Goal: Contribute content

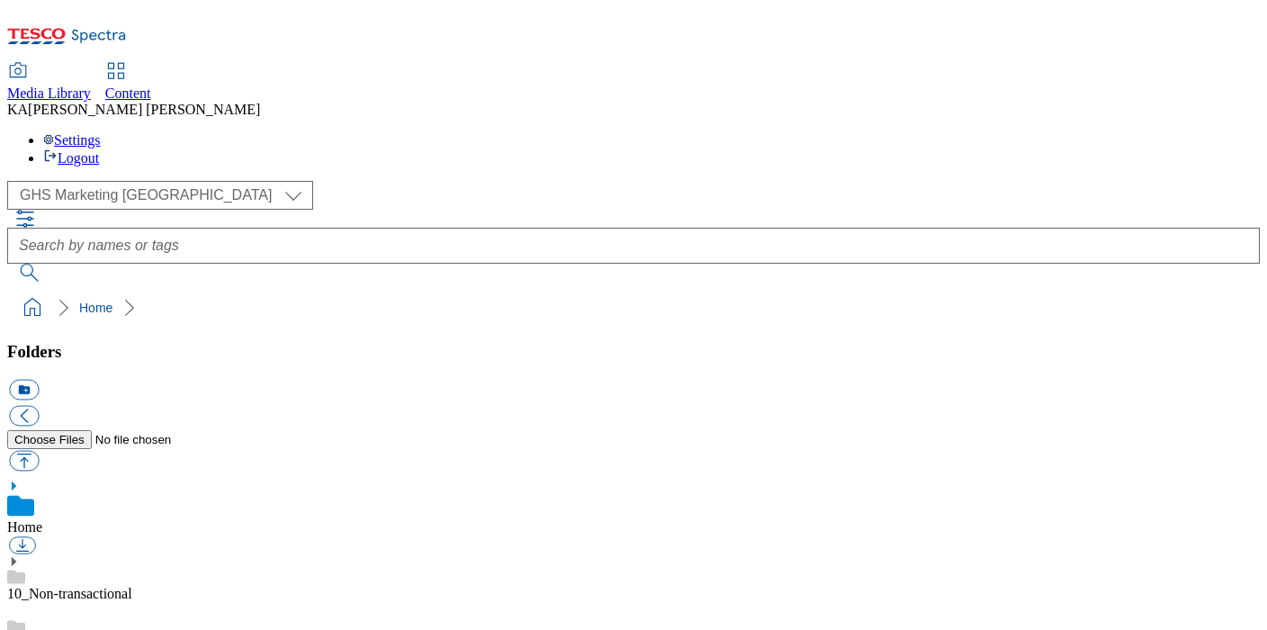
scroll to position [297, 0]
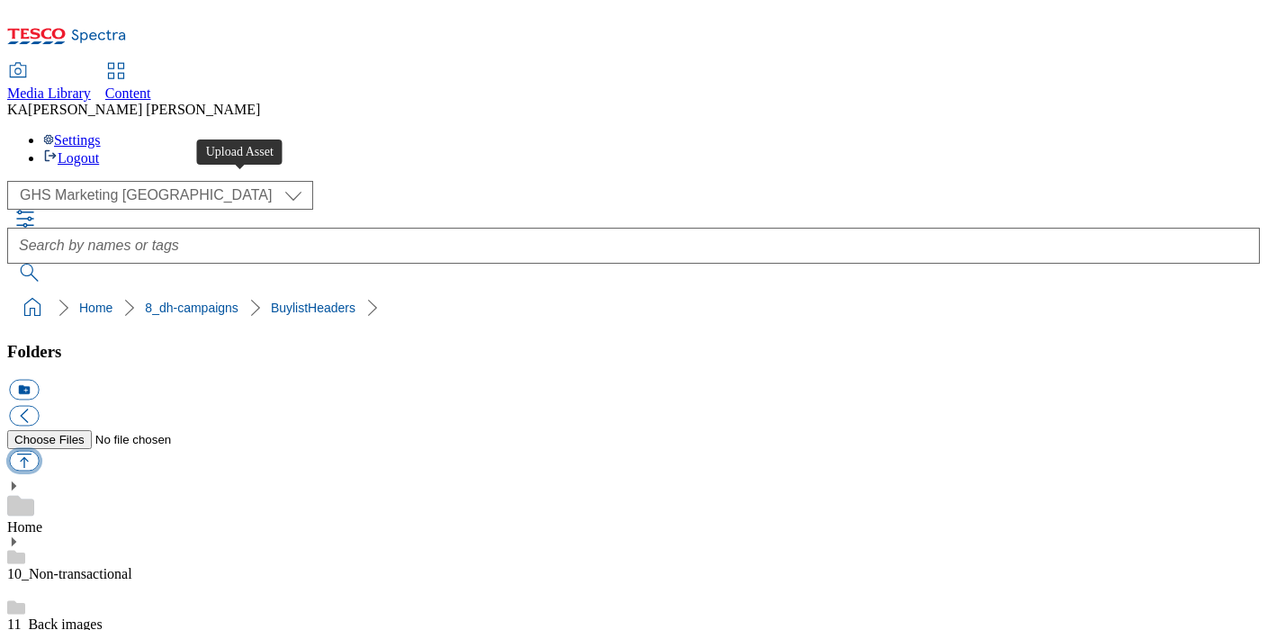
click at [39, 451] on button "button" at bounding box center [24, 461] width 30 height 21
type input "C:\fakepath\1759818097721-ad542023_Actimel_LegoBrand_H_1184x333_V2.jpg"
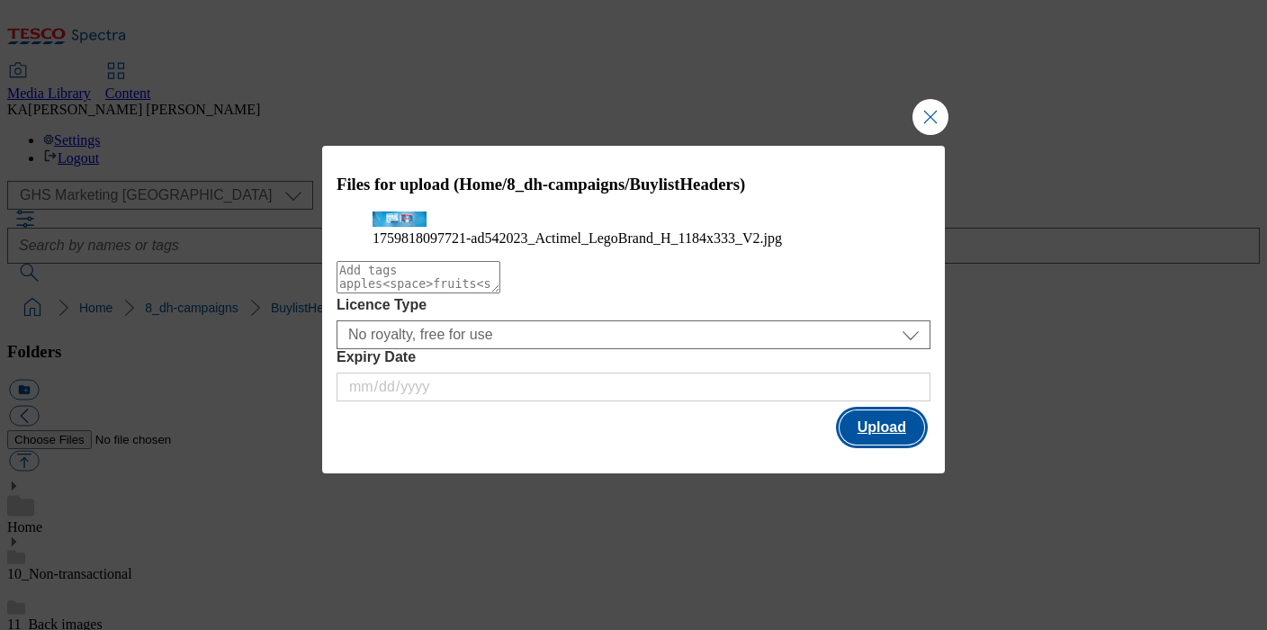
click at [890, 444] on button "Upload" at bounding box center [881, 427] width 85 height 34
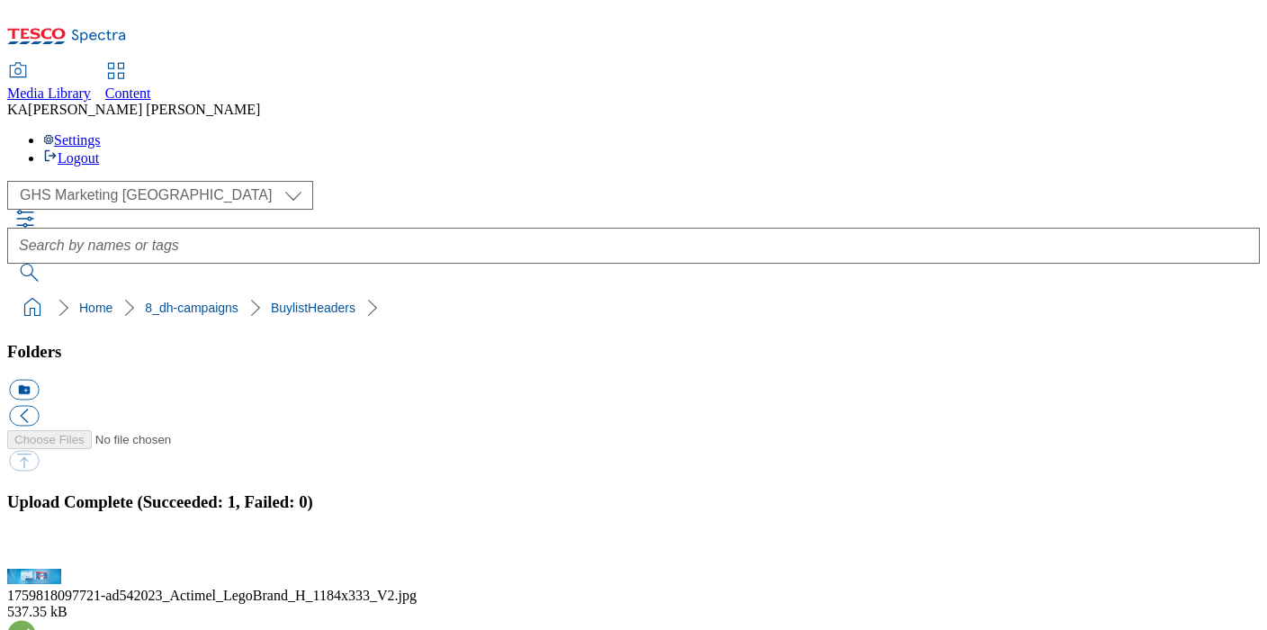
click at [36, 550] on button "button" at bounding box center [22, 558] width 27 height 17
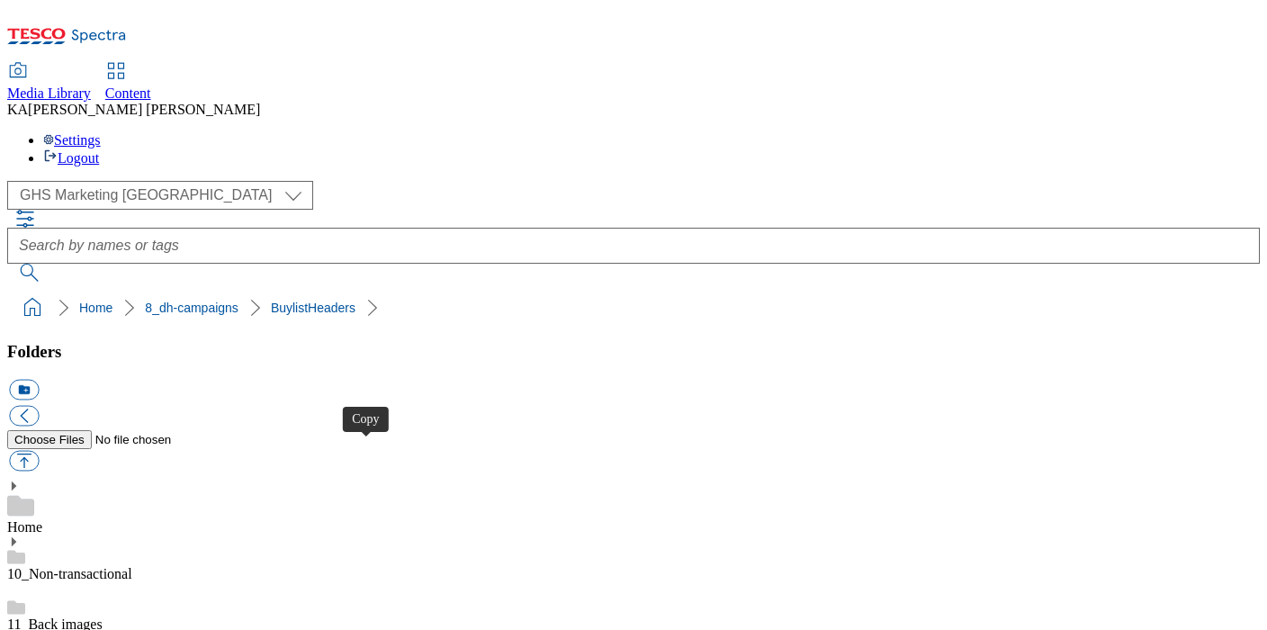
click at [39, 451] on button "button" at bounding box center [24, 461] width 30 height 21
type input "C:\fakepath\1759818097722-ad542023_Actimel_LegoBrand_2560x320_V2.jpg"
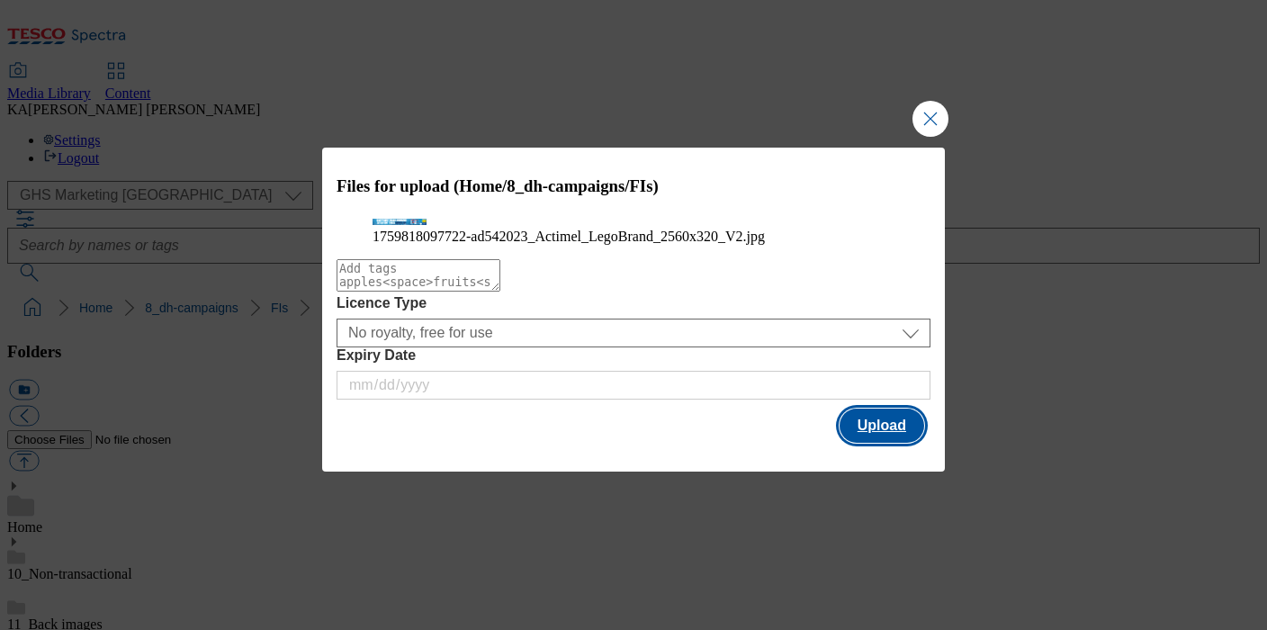
click at [873, 443] on button "Upload" at bounding box center [881, 425] width 85 height 34
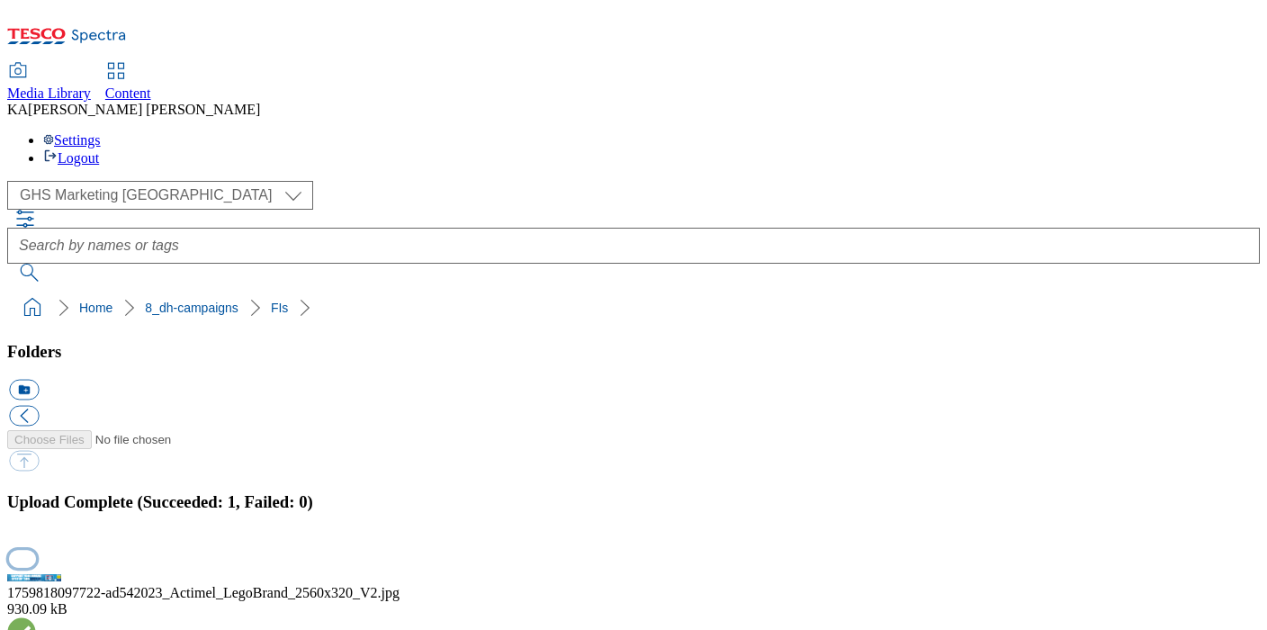
click at [36, 550] on button "button" at bounding box center [22, 558] width 27 height 17
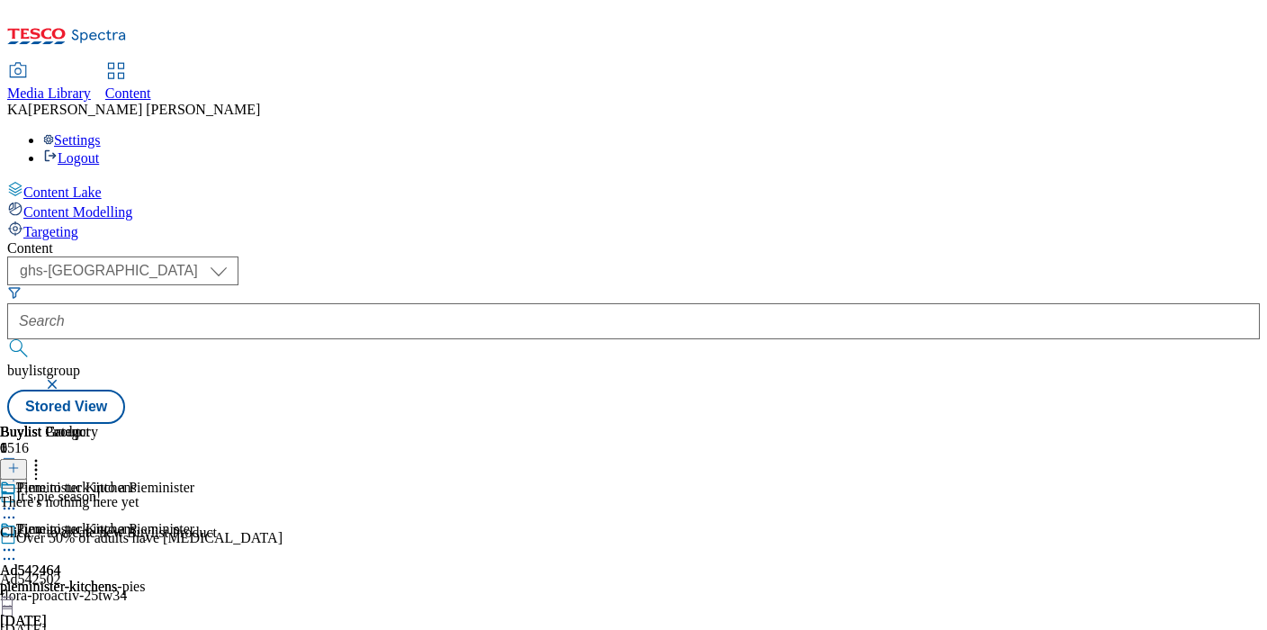
select select "ghs-[GEOGRAPHIC_DATA]"
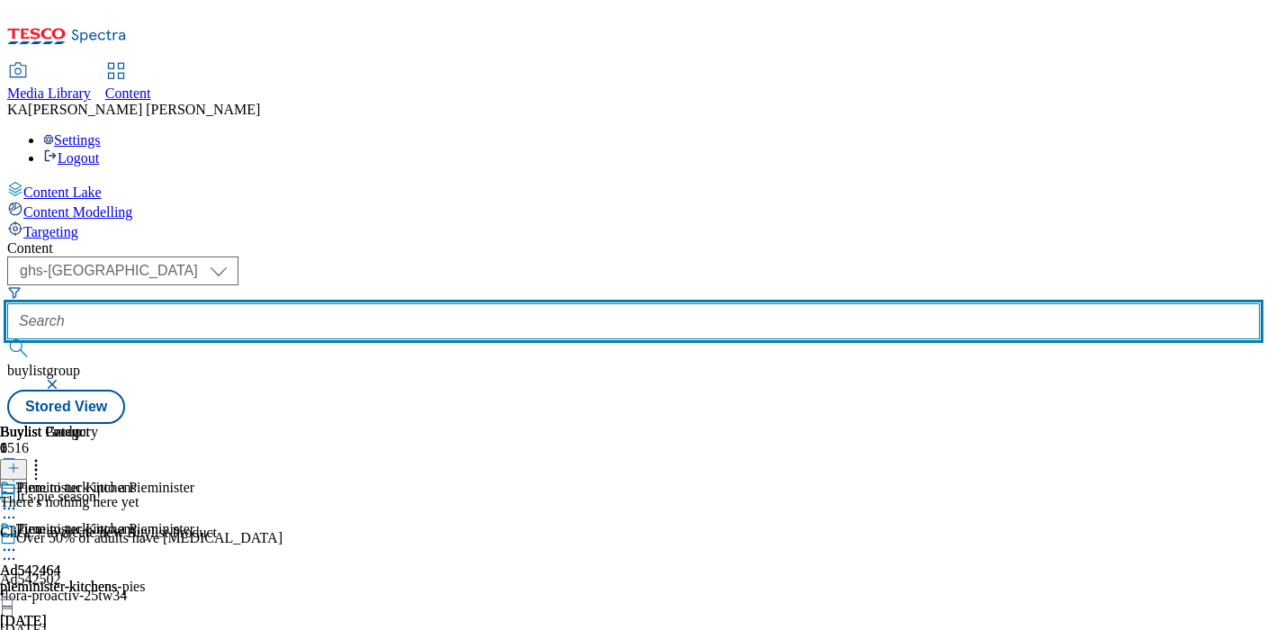
click at [411, 303] on input "text" at bounding box center [633, 321] width 1252 height 36
paste input "danone-actimel-yogurt-25tw34"
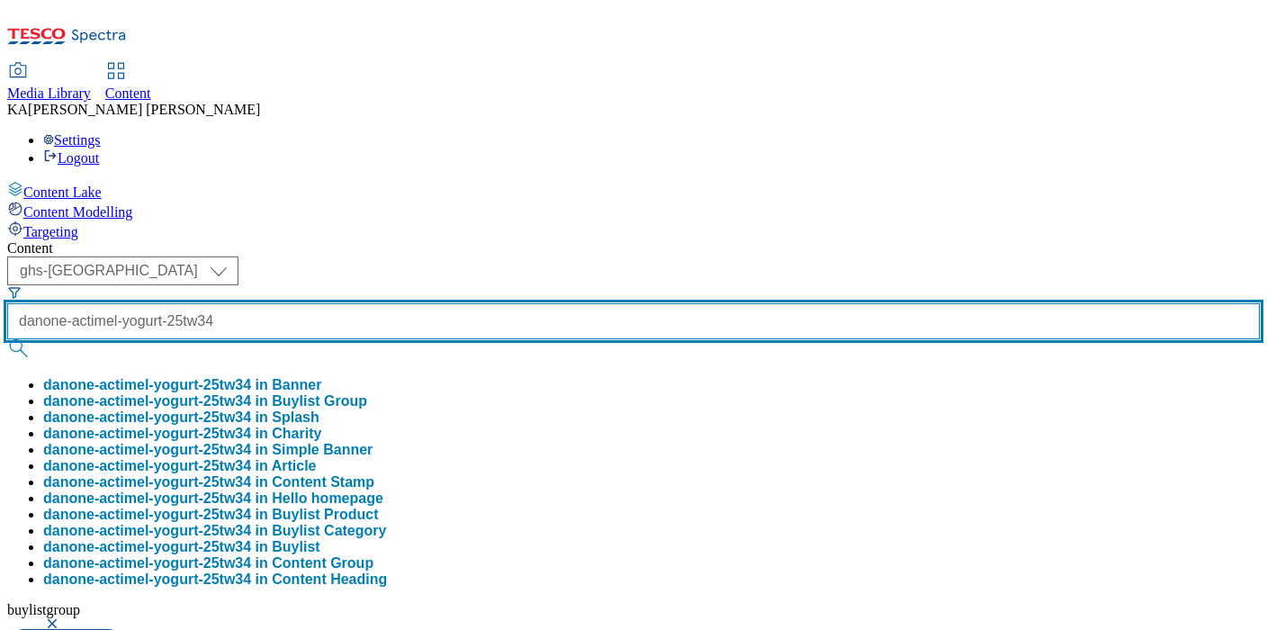
scroll to position [0, 46]
type input "danone-actimel-yogurt-25tw34"
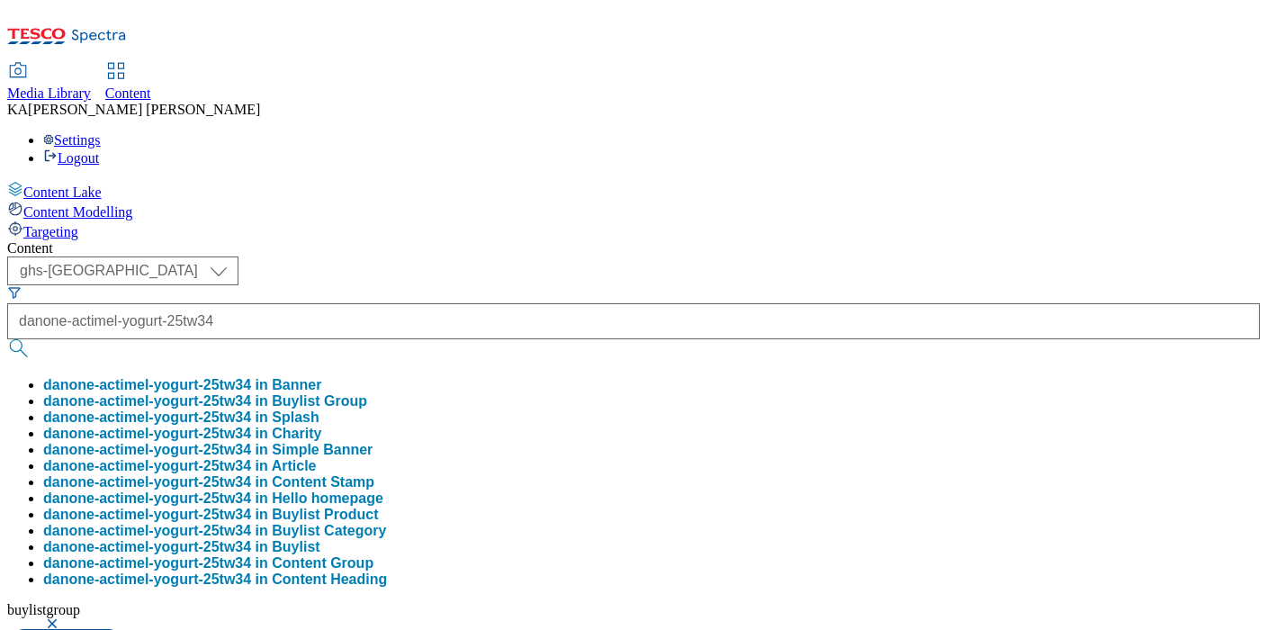
scroll to position [0, 0]
click at [367, 393] on button "danone-actimel-yogurt-25tw34 in Buylist Group" at bounding box center [205, 401] width 324 height 16
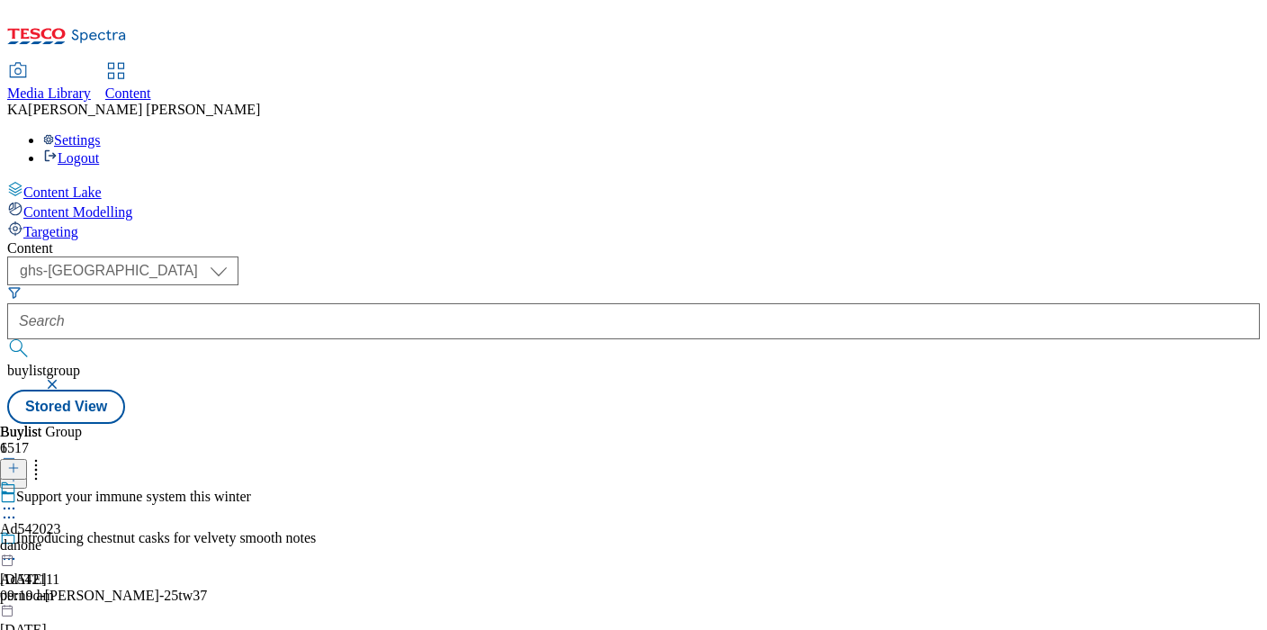
click at [18, 499] on icon at bounding box center [9, 508] width 18 height 18
click at [76, 540] on span "Edit" at bounding box center [66, 546] width 21 height 13
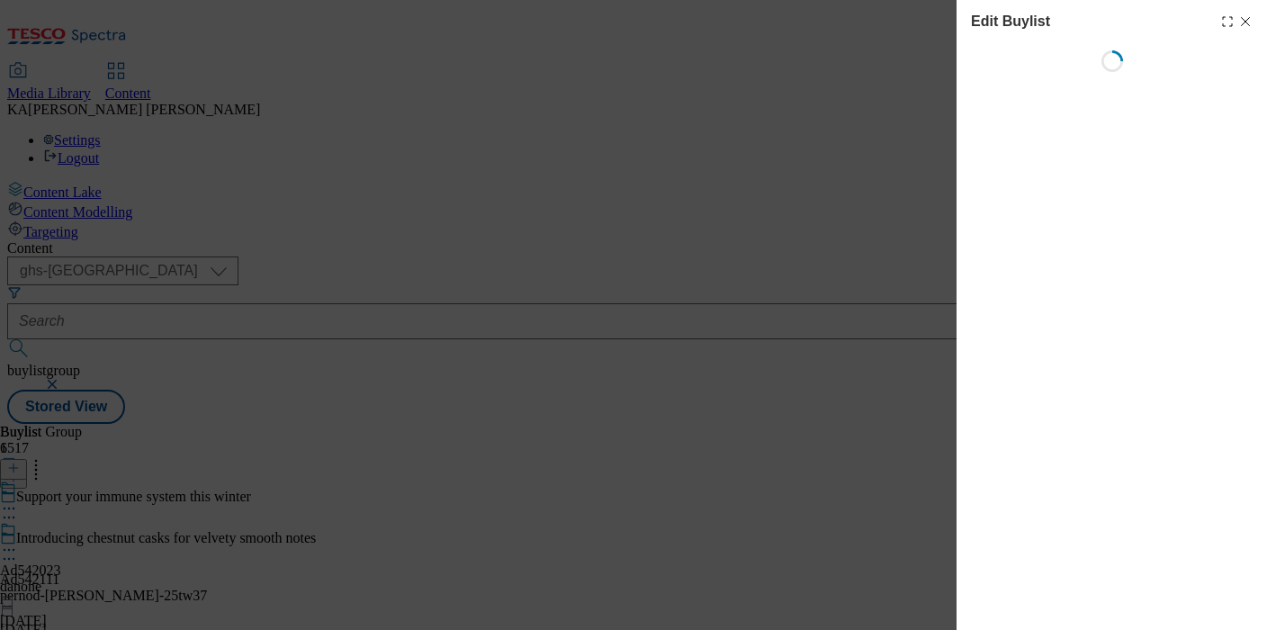
select select "tactical"
select select "supplier funded short term 1-3 weeks"
select select "dunnhumby"
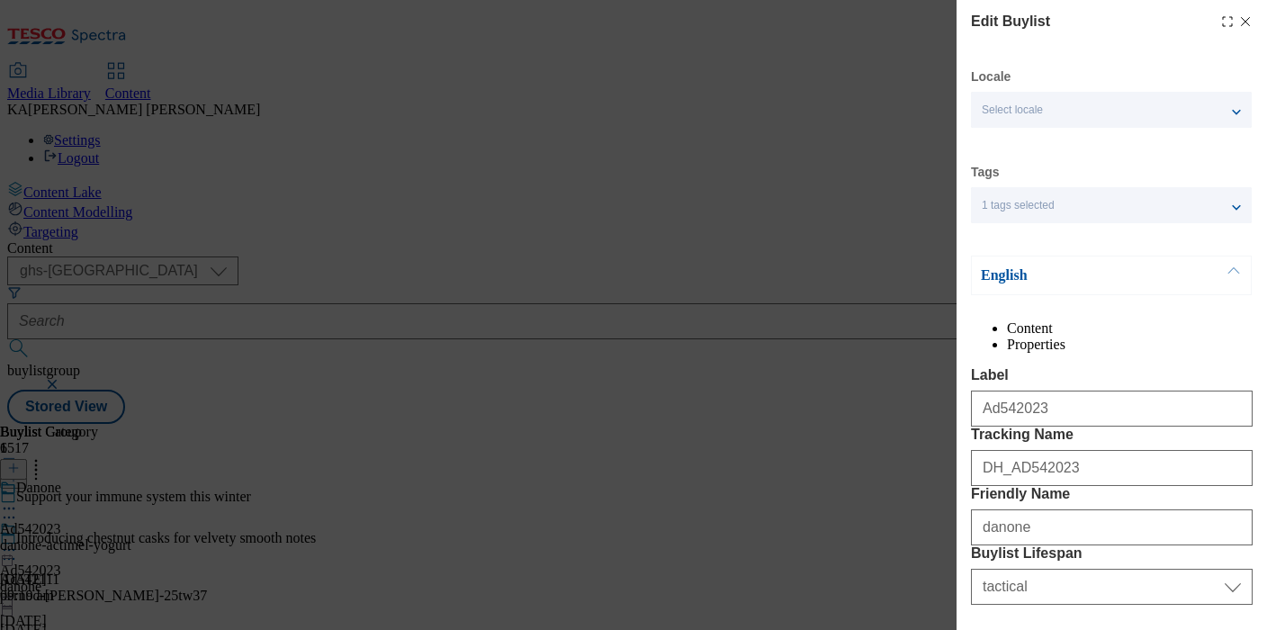
select select "Banner"
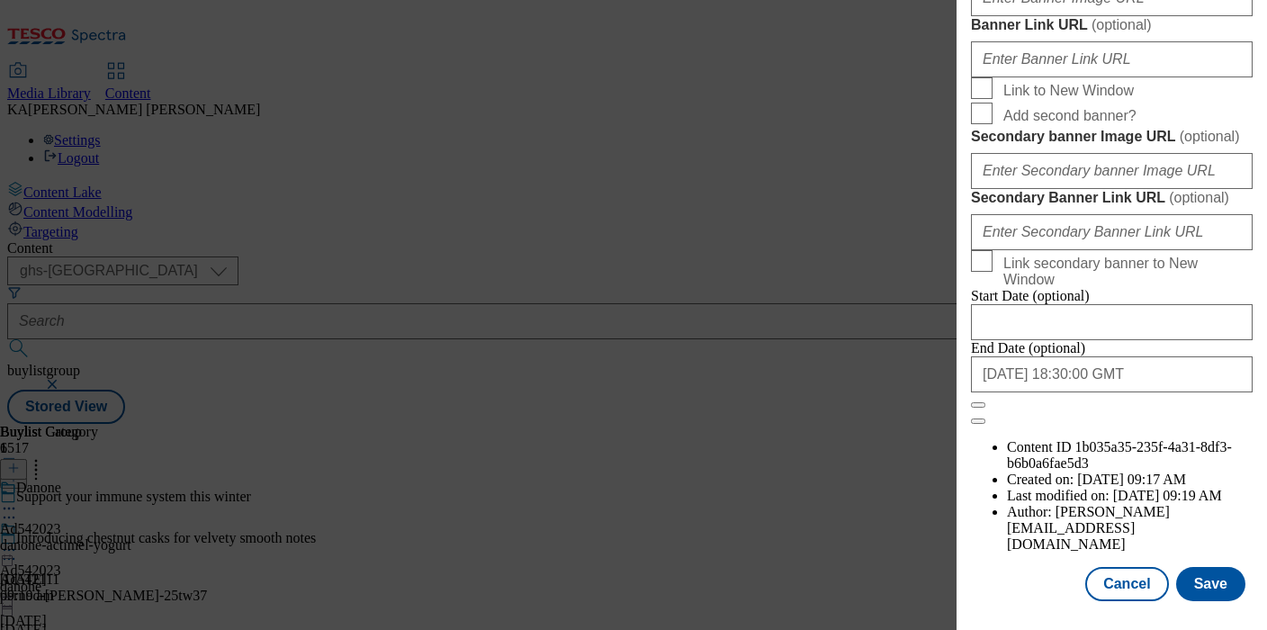
scroll to position [1523, 0]
paste input "[URL][DOMAIN_NAME]"
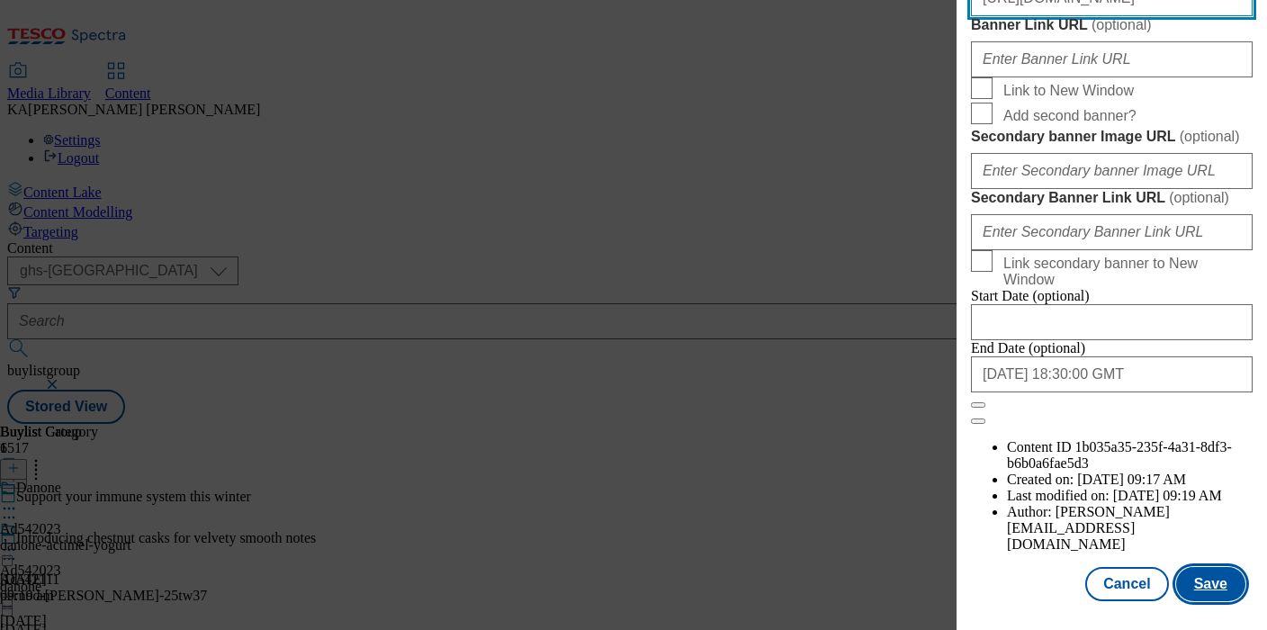
type input "[URL][DOMAIN_NAME]"
click at [1206, 582] on button "Save" at bounding box center [1210, 584] width 69 height 34
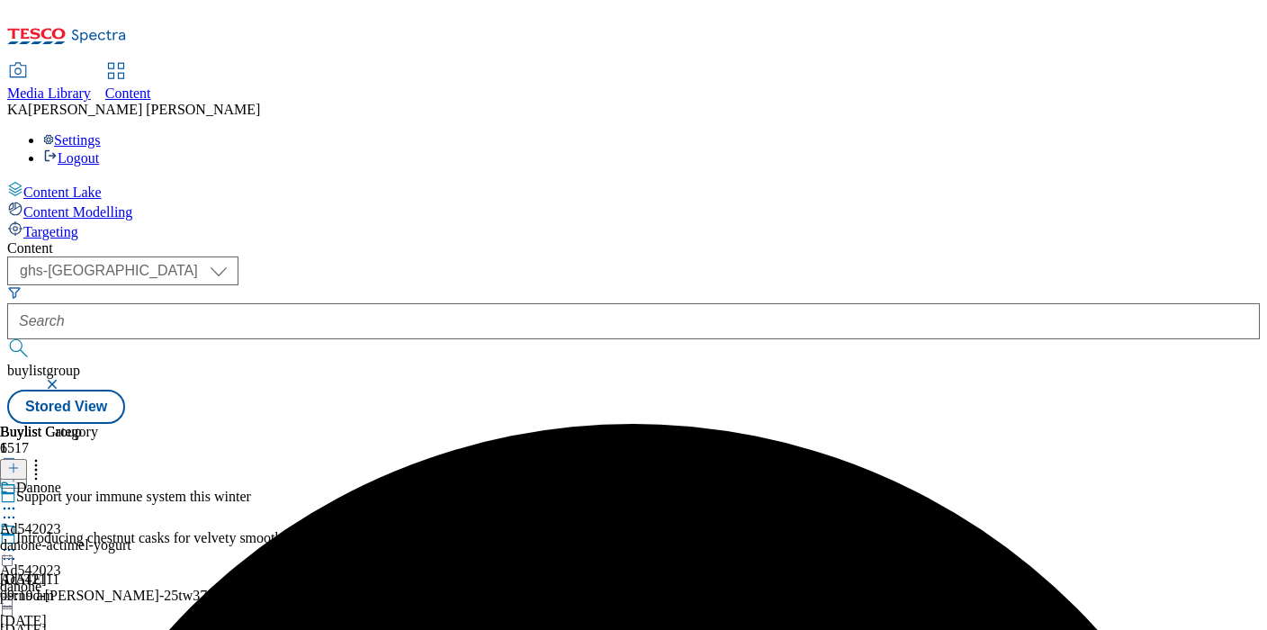
click at [15, 549] on circle at bounding box center [14, 550] width 3 height 3
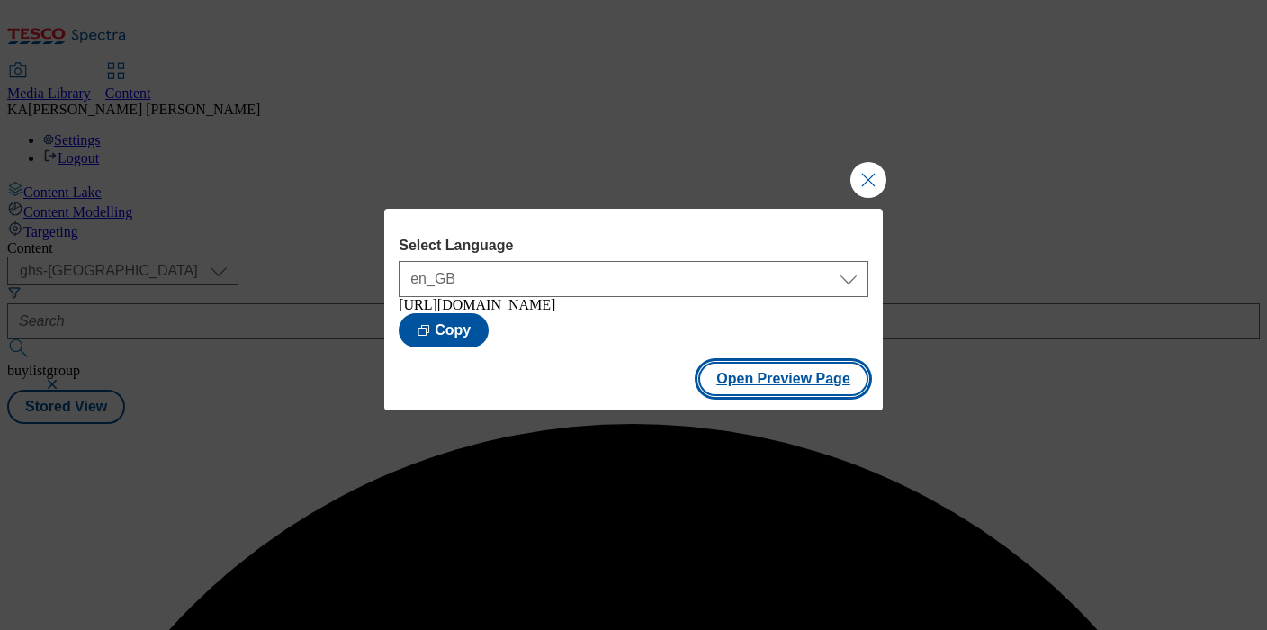
click at [726, 396] on button "Open Preview Page" at bounding box center [783, 379] width 170 height 34
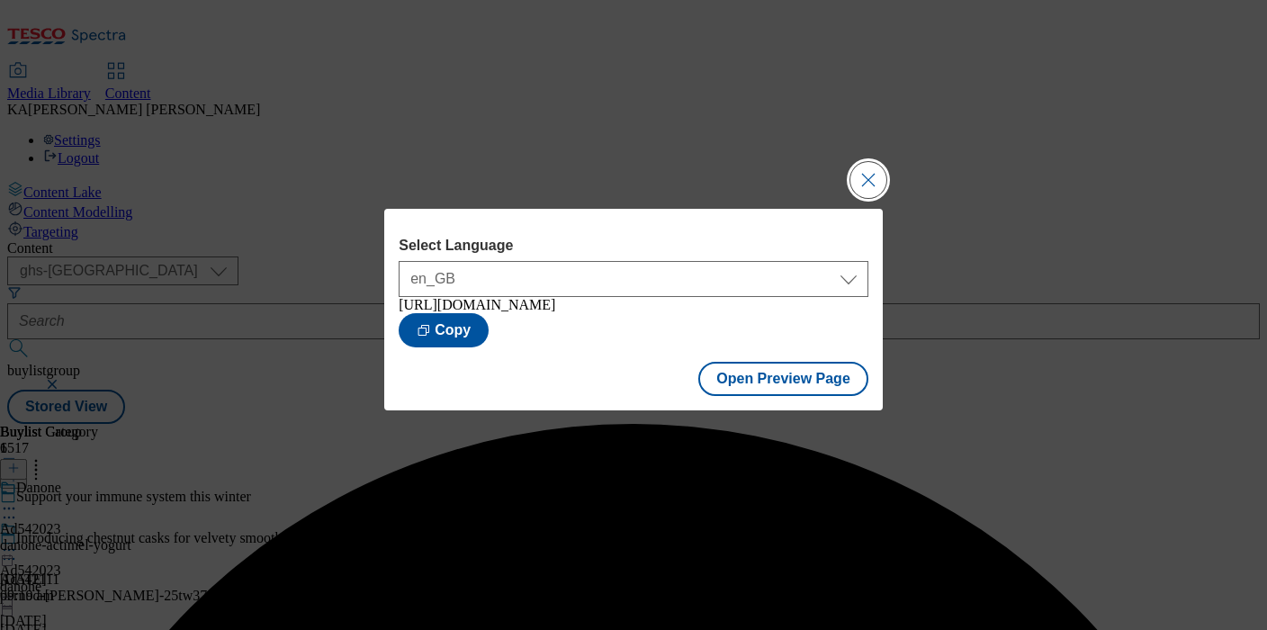
click at [867, 173] on button "Close Modal" at bounding box center [868, 180] width 36 height 36
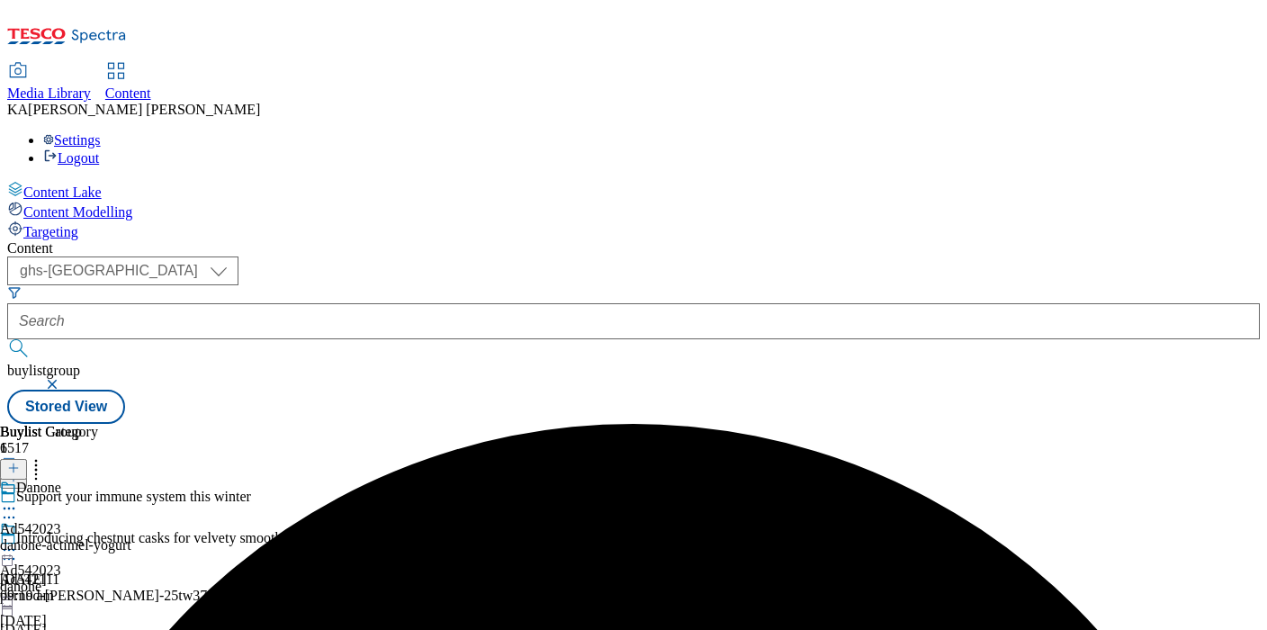
click at [18, 541] on icon at bounding box center [9, 550] width 18 height 18
